Goal: Task Accomplishment & Management: Use online tool/utility

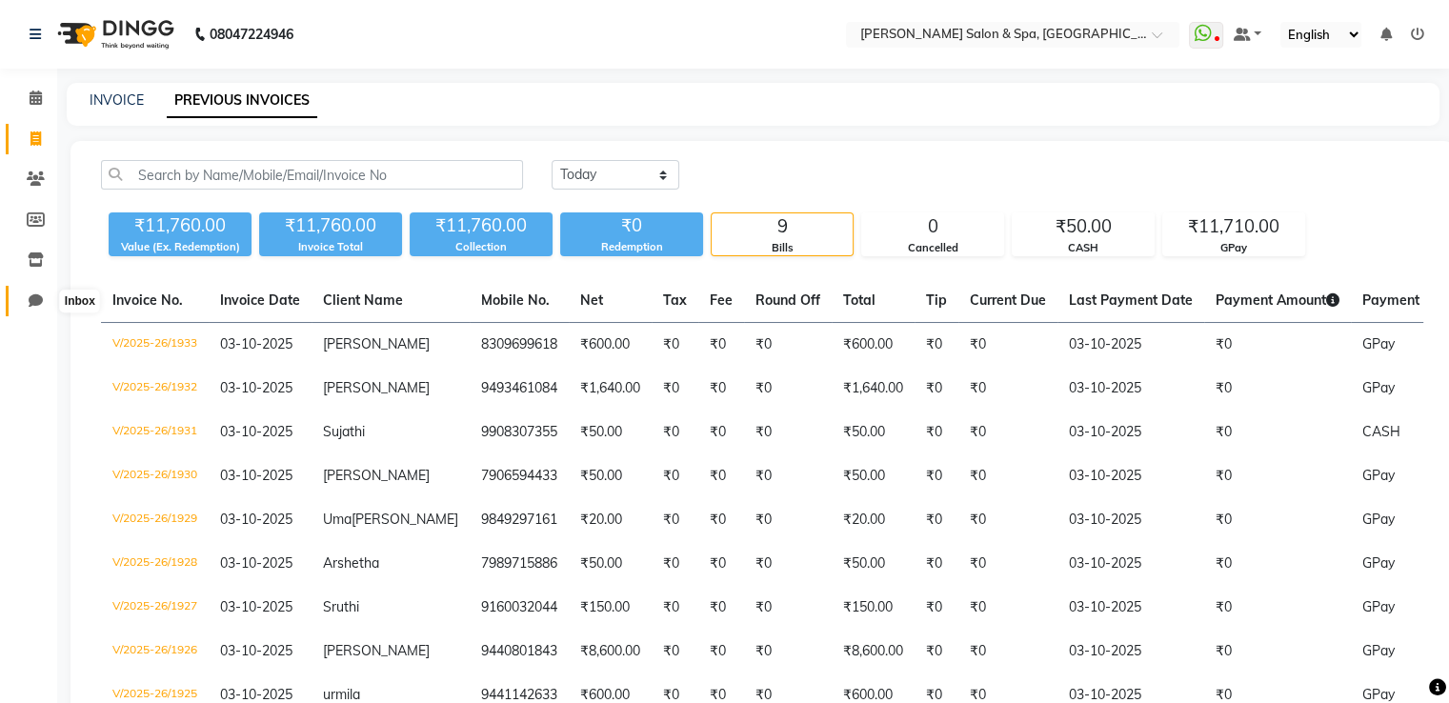
click at [30, 301] on icon at bounding box center [36, 300] width 14 height 14
select select "100"
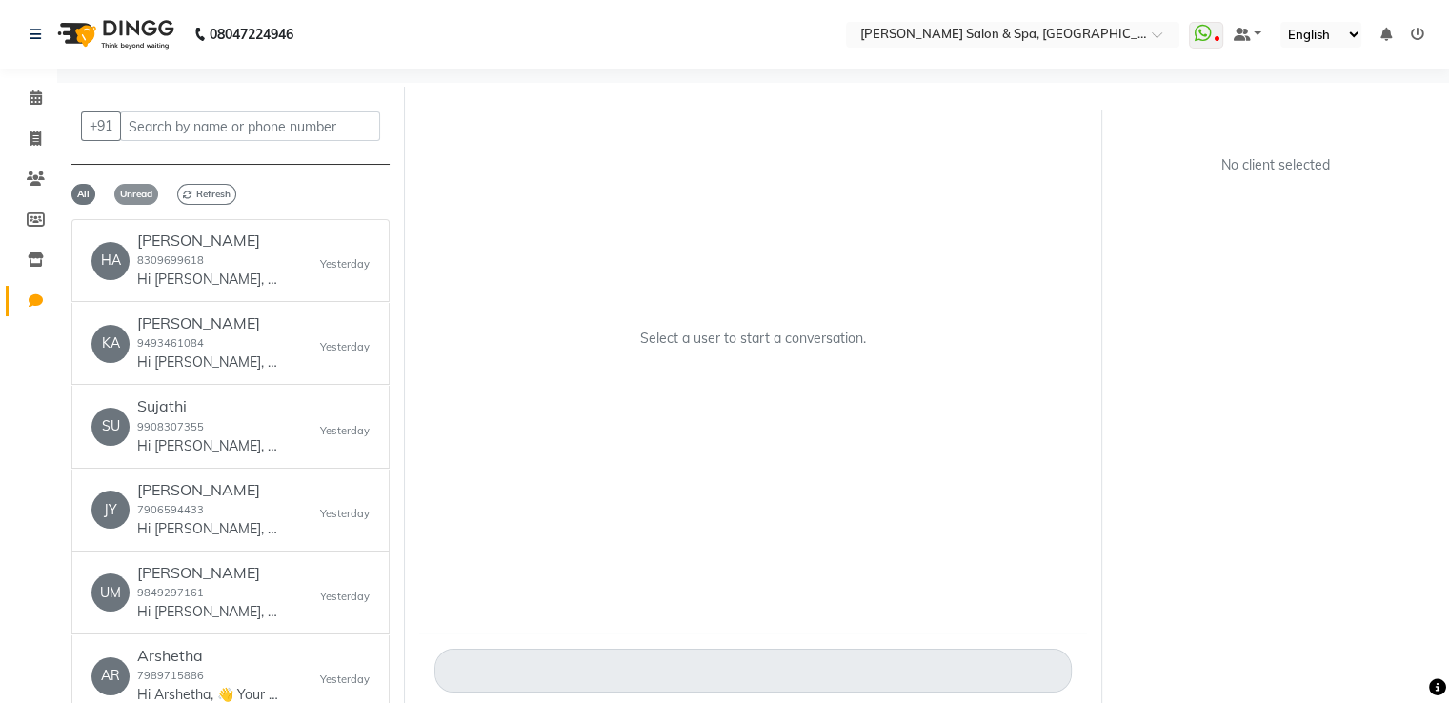
click at [132, 200] on span "Unread" at bounding box center [136, 194] width 44 height 21
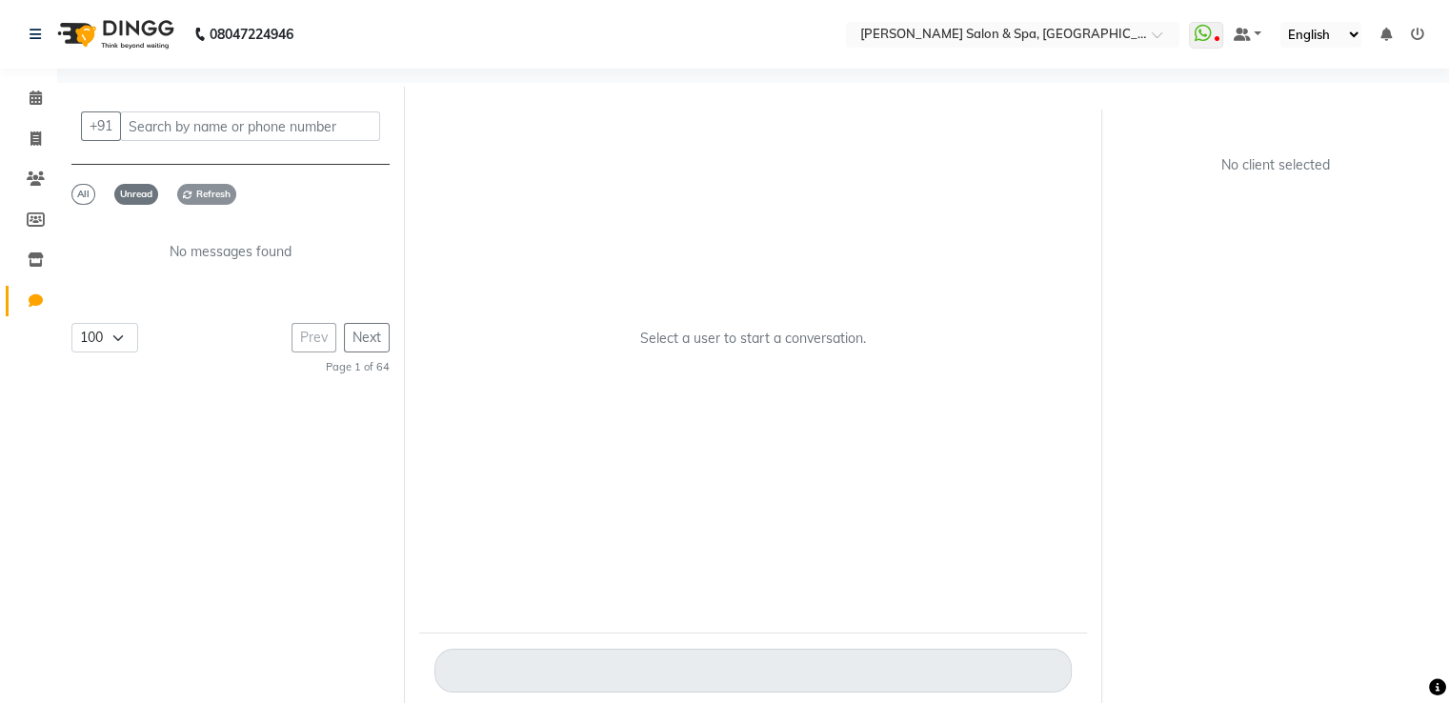
click at [210, 195] on span "Refresh" at bounding box center [206, 194] width 59 height 21
click at [133, 194] on span "Unread" at bounding box center [136, 194] width 44 height 21
click at [26, 138] on span at bounding box center [35, 140] width 33 height 22
select select "service"
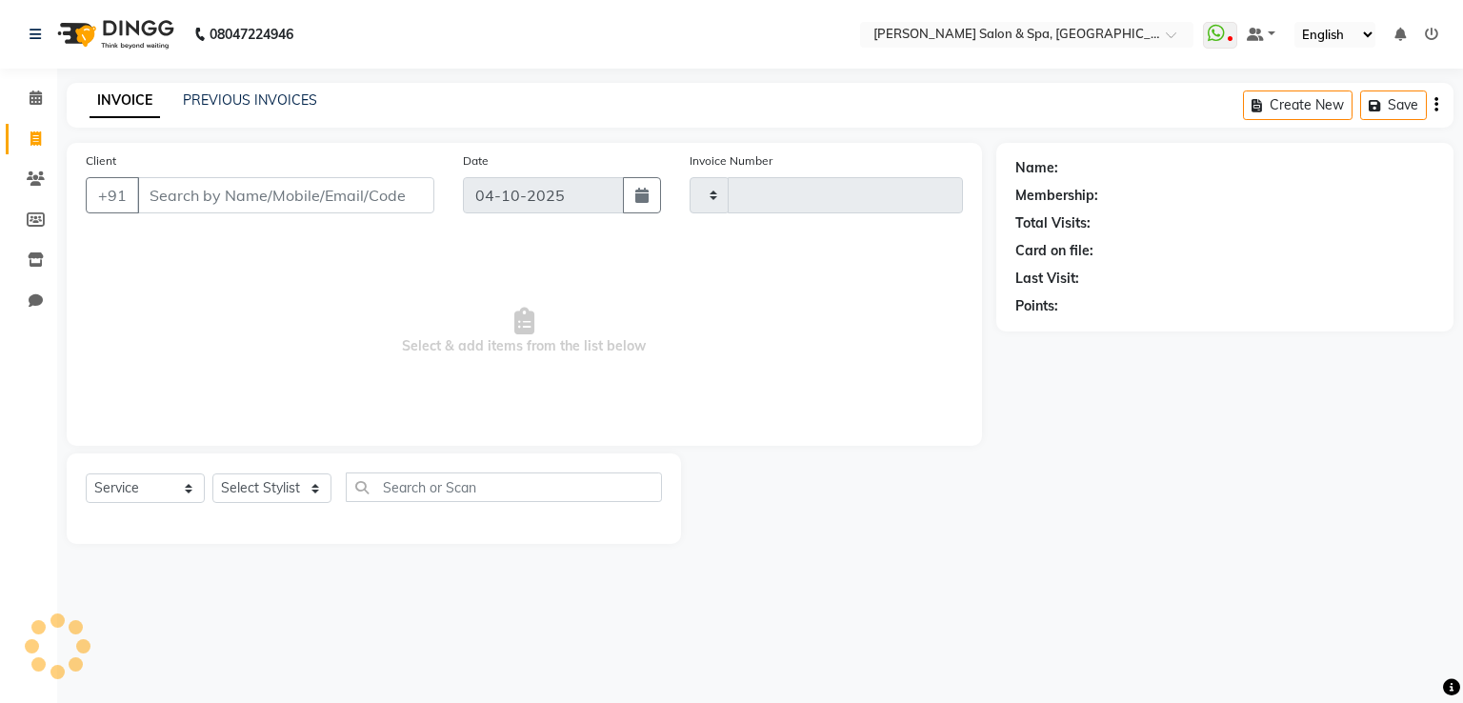
type input "1934"
select select "67"
click at [27, 292] on span at bounding box center [35, 302] width 33 height 22
select select "100"
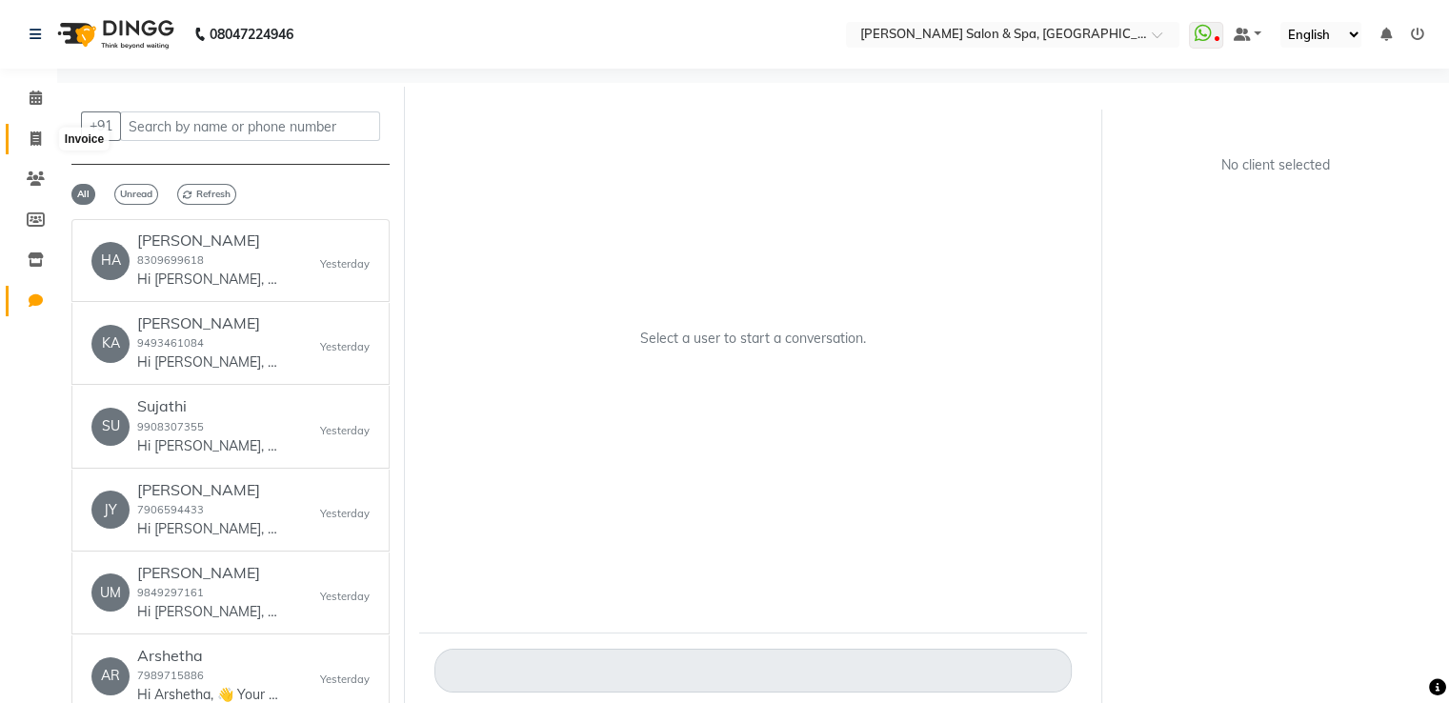
click at [40, 131] on span at bounding box center [35, 140] width 33 height 22
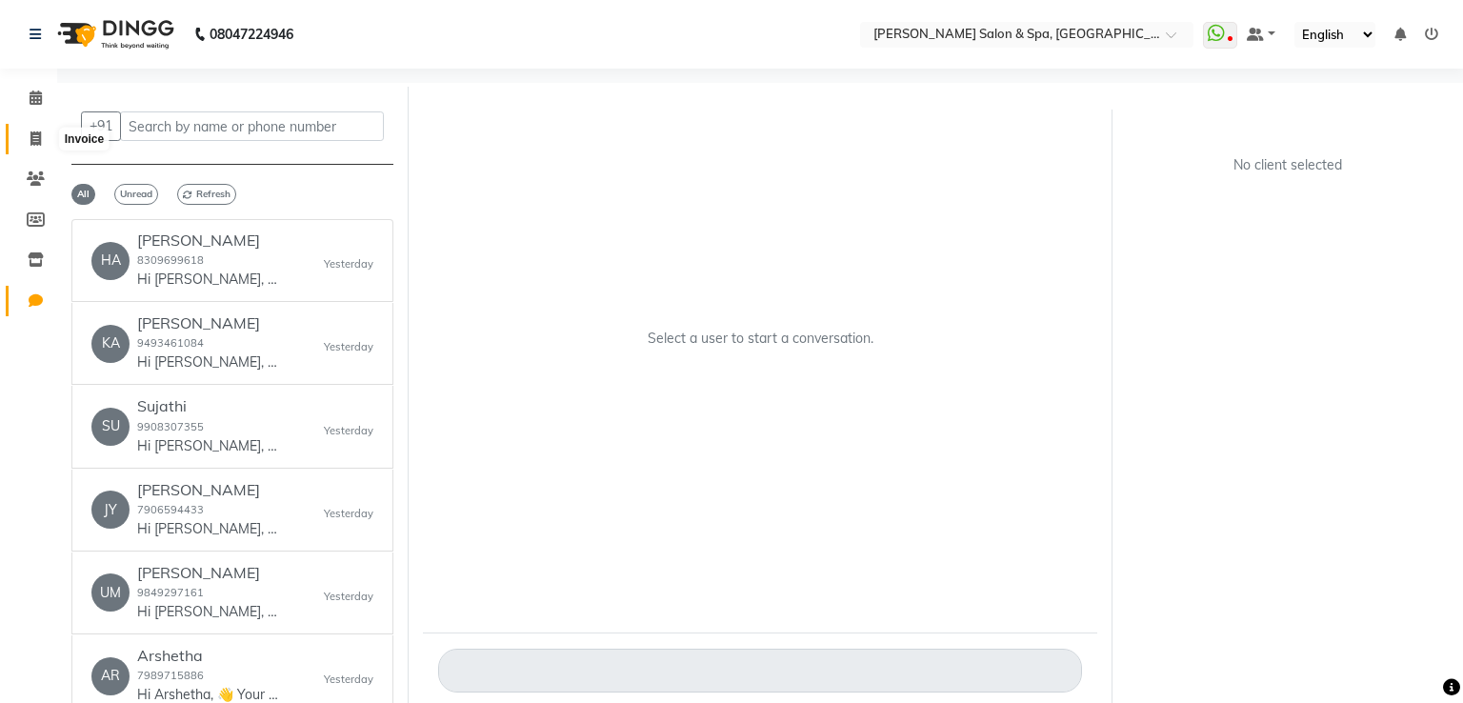
select select "service"
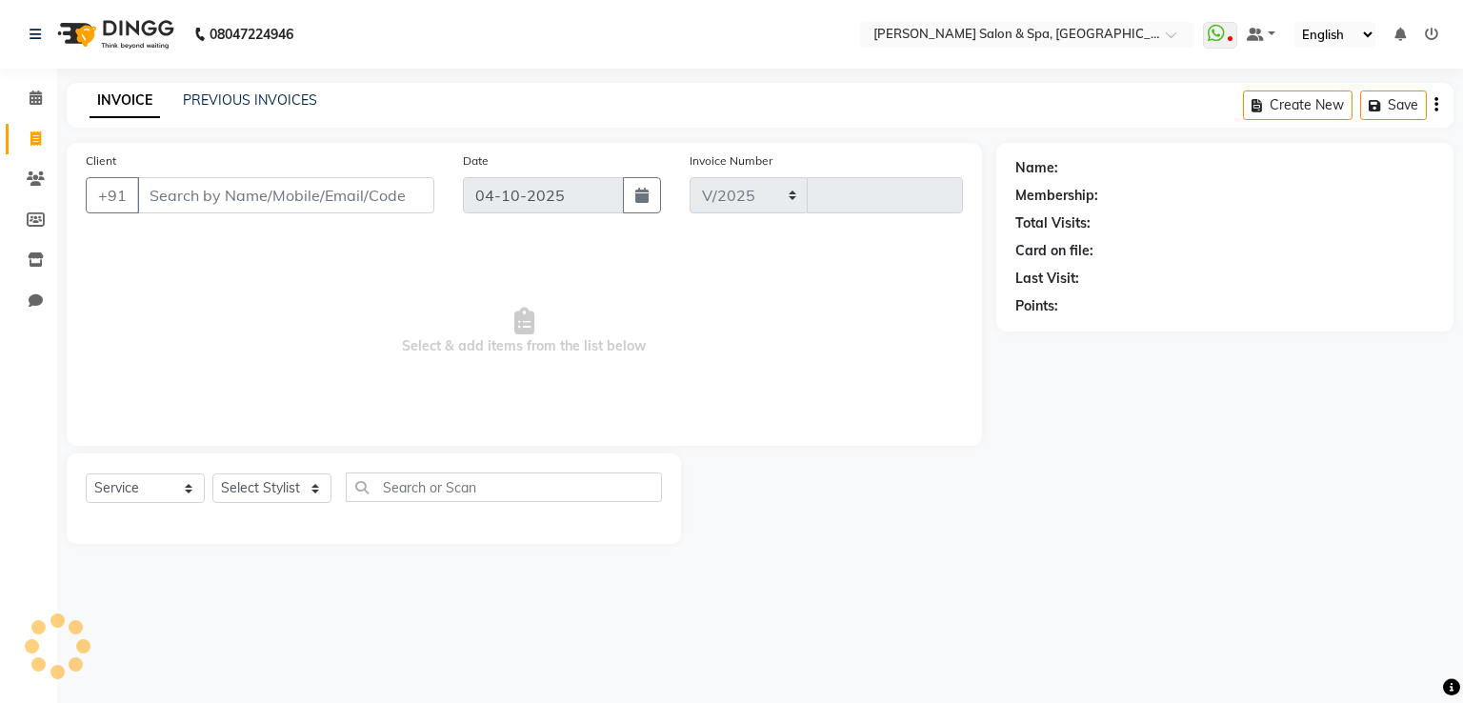
select select "67"
type input "1934"
